Goal: Information Seeking & Learning: Find specific page/section

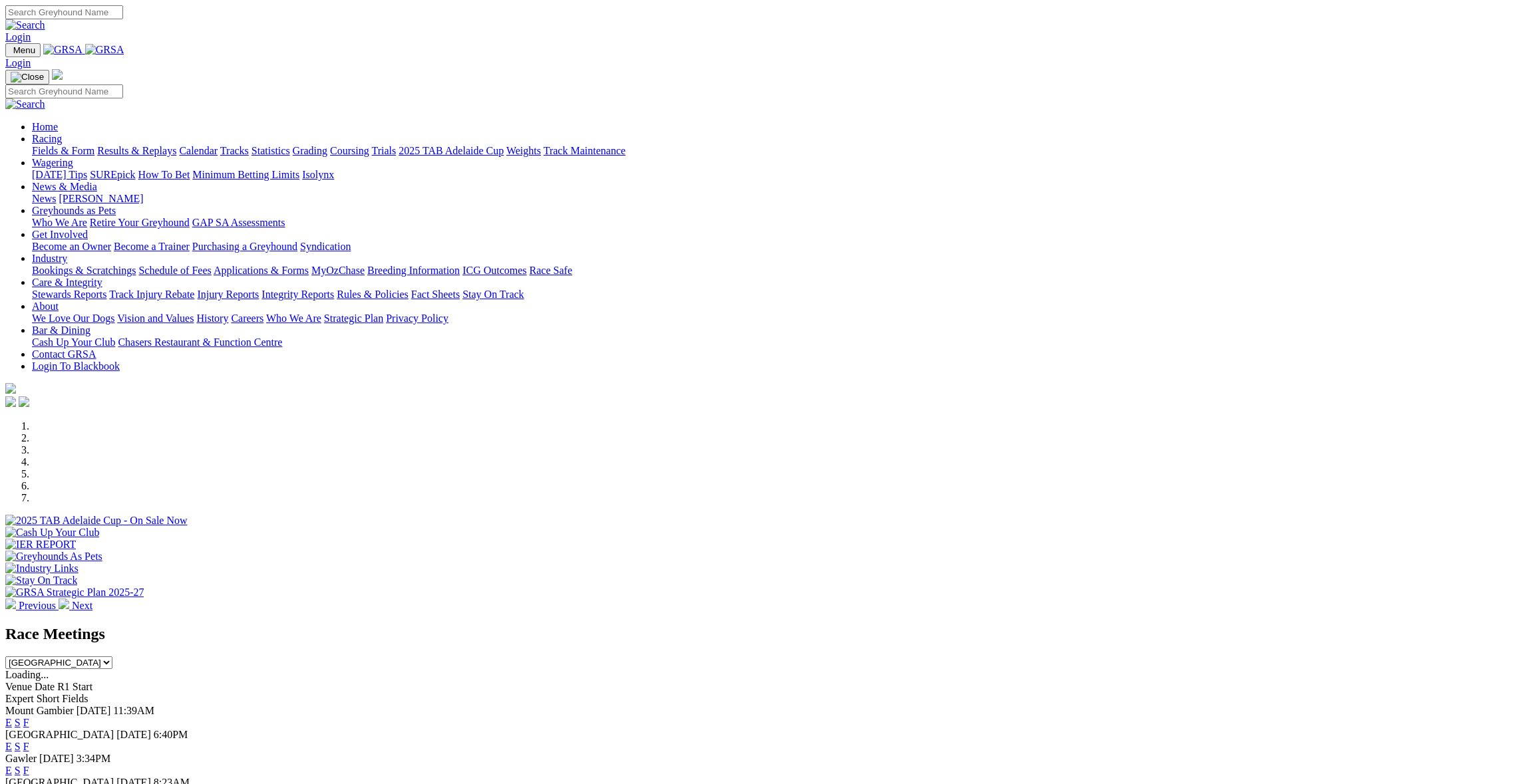
drag, startPoint x: 0, startPoint y: 0, endPoint x: 942, endPoint y: 651, distance: 1145.1
click at [29, 741] on link "F" at bounding box center [25, 746] width 6 height 11
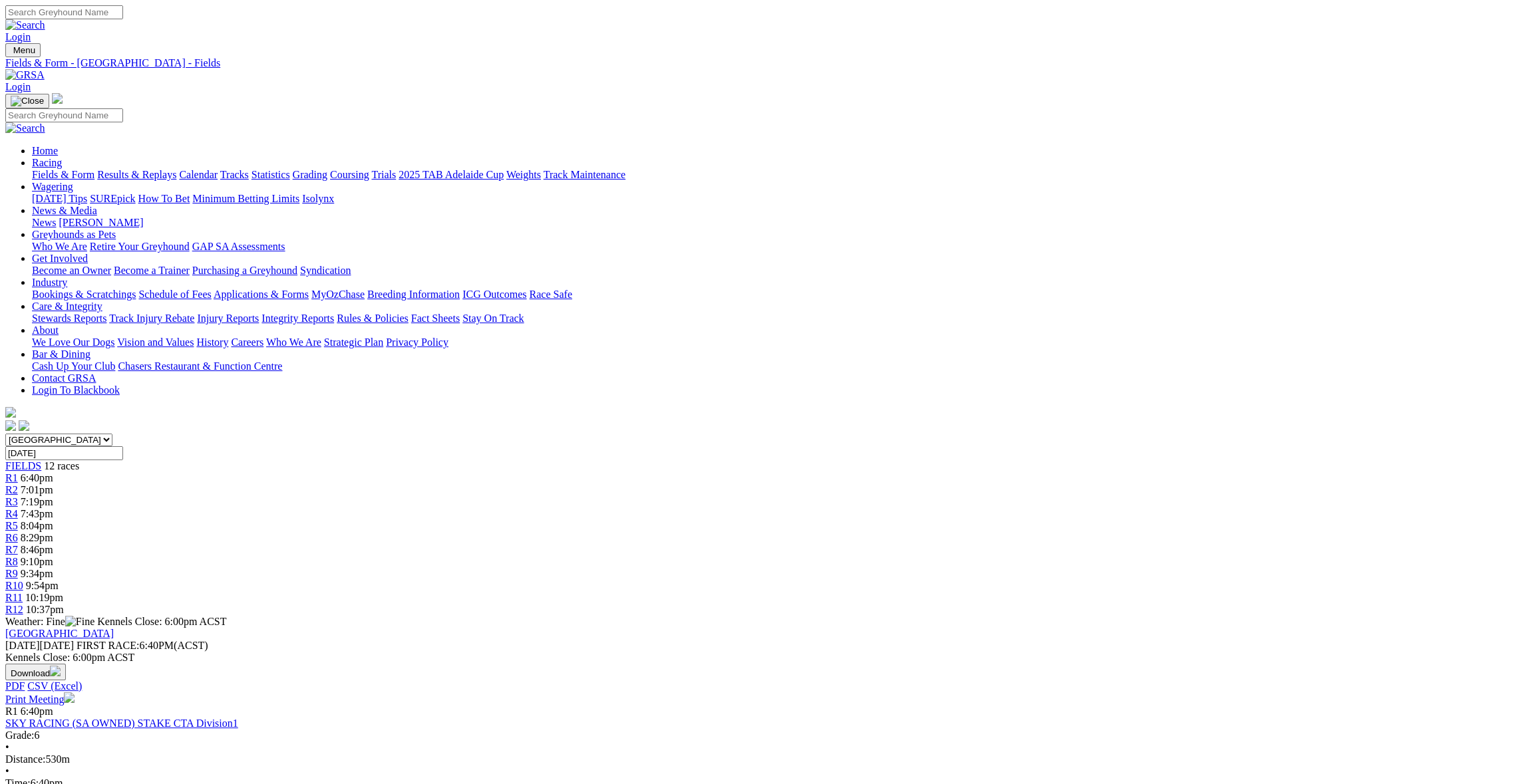
click at [106, 312] on link "Stewards Reports" at bounding box center [70, 317] width 75 height 11
